Goal: Task Accomplishment & Management: Use online tool/utility

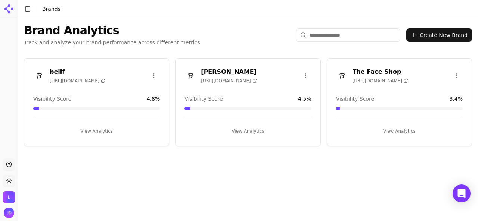
click at [105, 128] on button "View Analytics" at bounding box center [96, 131] width 127 height 12
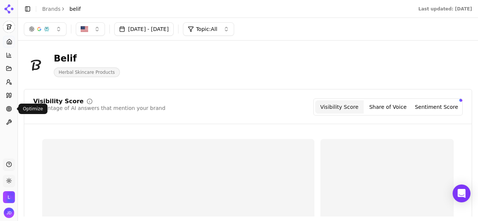
click at [7, 111] on circle at bounding box center [8, 108] width 5 height 5
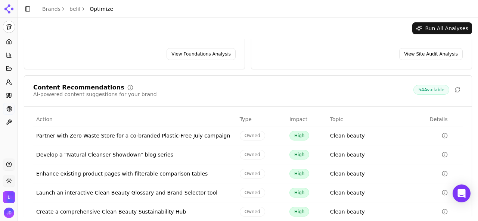
scroll to position [134, 0]
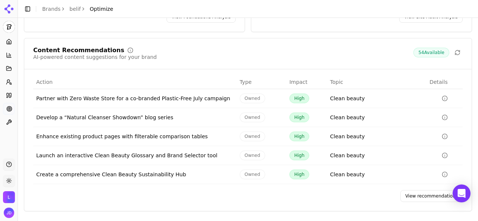
click at [406, 195] on link "View recommendations" at bounding box center [431, 196] width 62 height 12
